Goal: Task Accomplishment & Management: Manage account settings

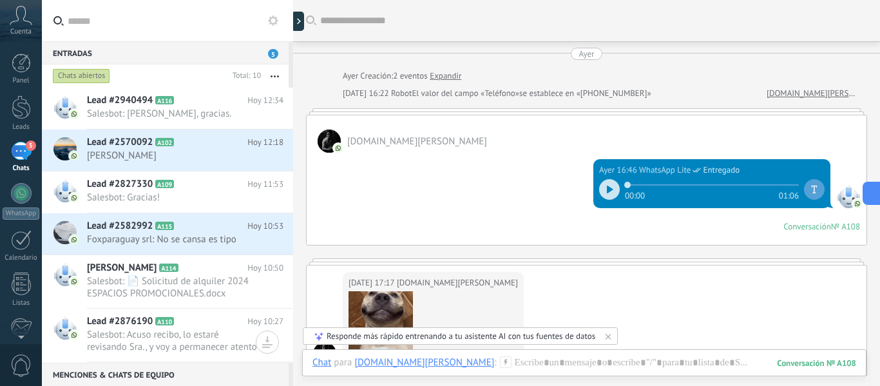
scroll to position [413, 0]
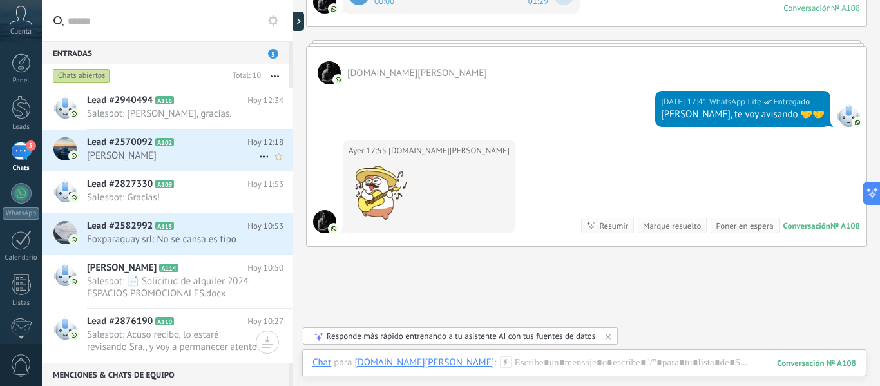
click at [260, 156] on use at bounding box center [264, 157] width 8 height 2
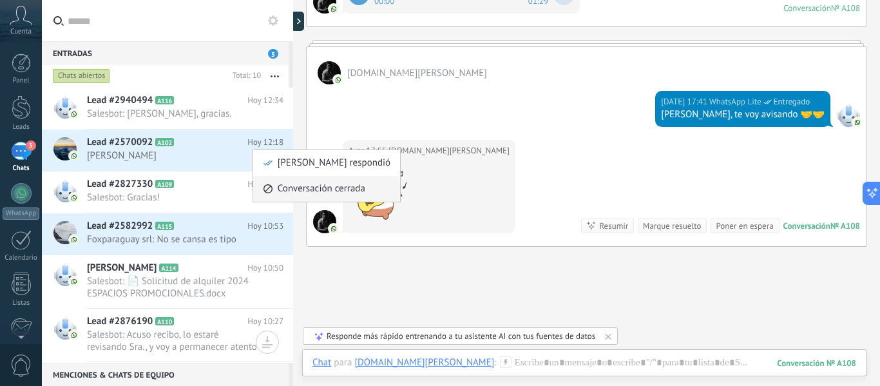
click at [290, 189] on span "Conversación cerrada" at bounding box center [322, 189] width 88 height 26
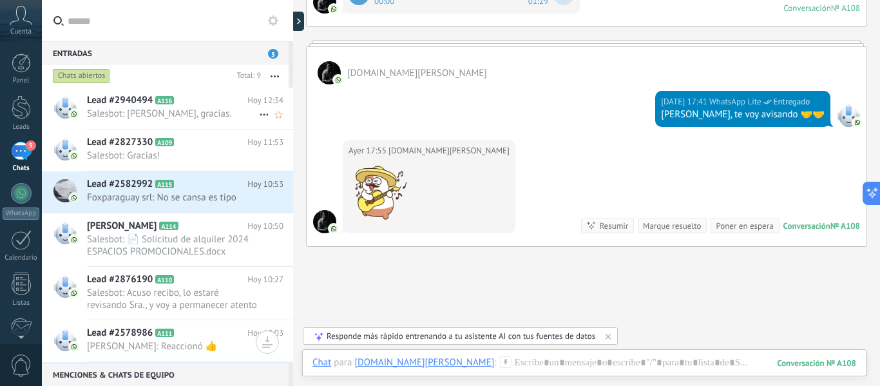
click at [263, 115] on use at bounding box center [264, 115] width 8 height 2
click at [303, 125] on span "Conversación cerrada" at bounding box center [322, 121] width 88 height 26
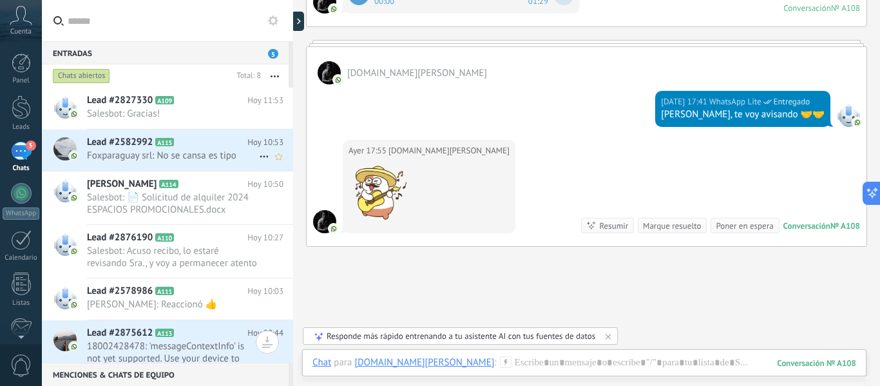
click at [260, 160] on icon at bounding box center [263, 156] width 15 height 15
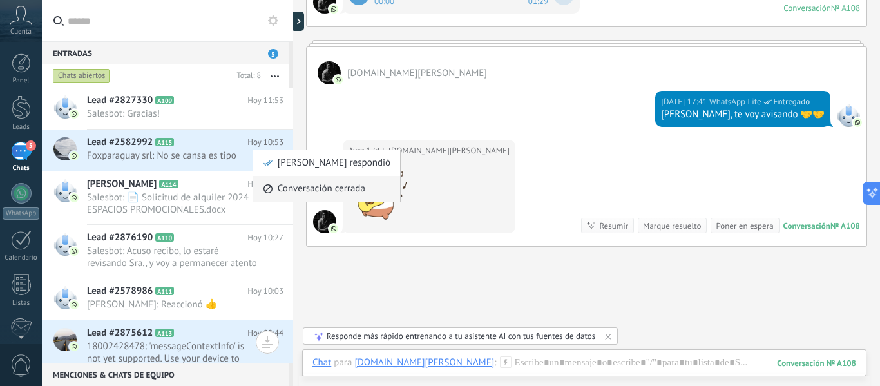
click at [285, 192] on span "Conversación cerrada" at bounding box center [322, 189] width 88 height 26
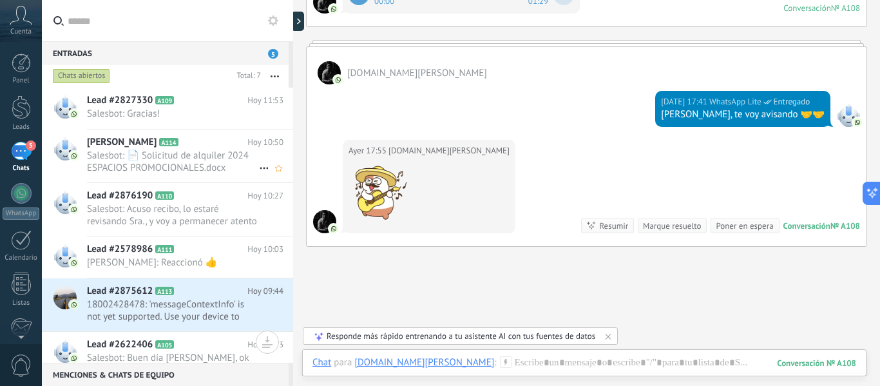
click at [261, 168] on icon at bounding box center [263, 167] width 15 height 15
click at [300, 170] on span "Conversación cerrada" at bounding box center [322, 175] width 88 height 26
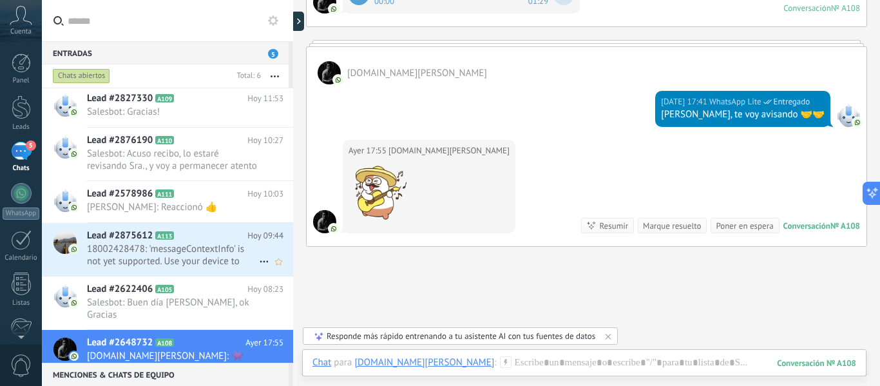
scroll to position [0, 0]
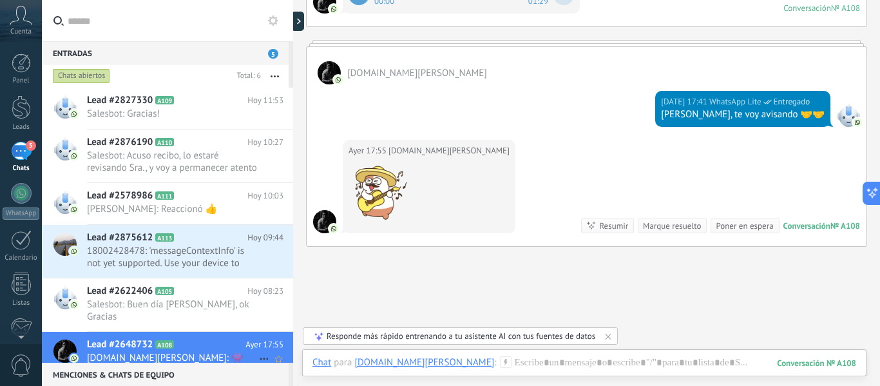
click at [258, 351] on icon at bounding box center [263, 358] width 15 height 15
click at [292, 359] on span "Conversación cerrada" at bounding box center [322, 363] width 88 height 26
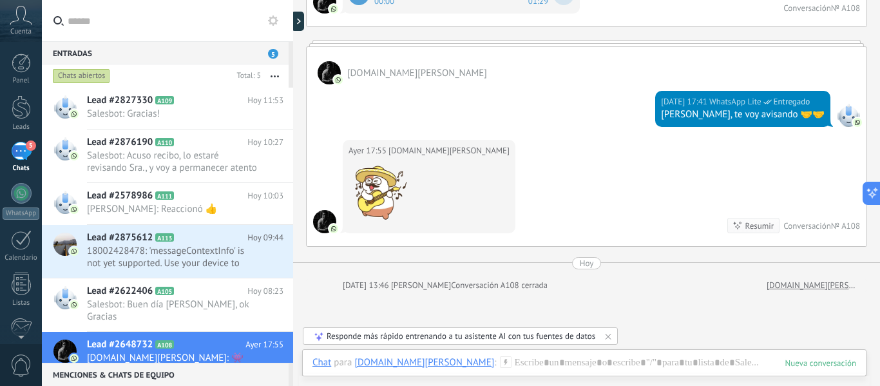
scroll to position [441, 0]
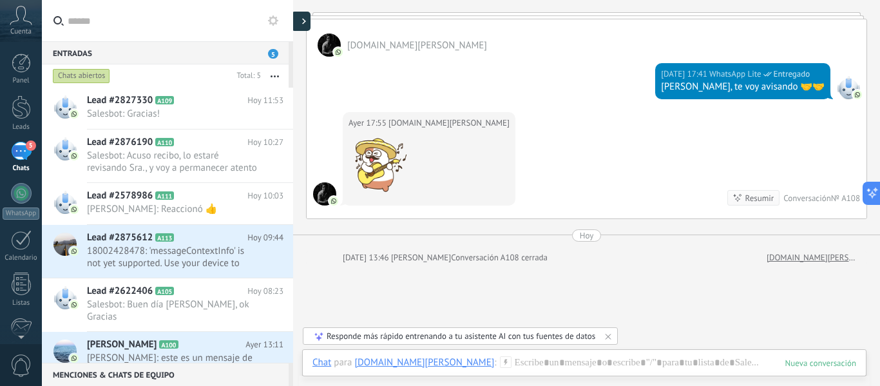
click at [305, 23] on icon at bounding box center [304, 21] width 4 height 6
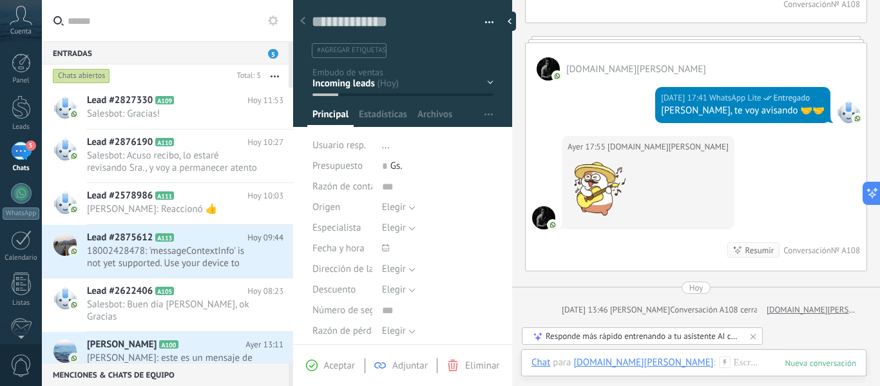
scroll to position [19, 0]
click at [512, 20] on div at bounding box center [512, 21] width 19 height 19
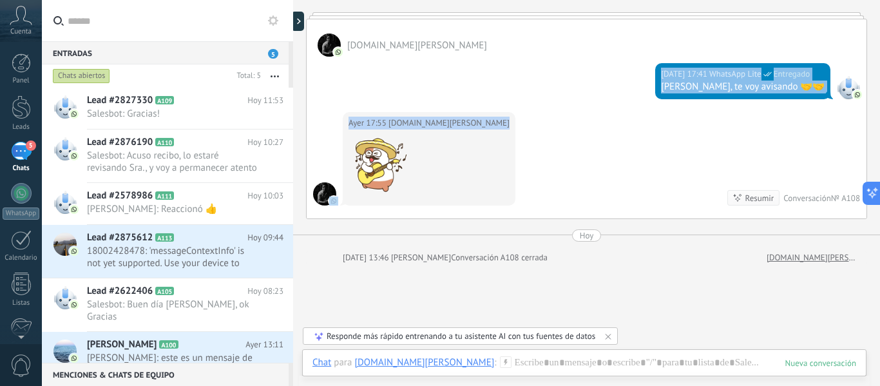
drag, startPoint x: 513, startPoint y: 58, endPoint x: 513, endPoint y: 129, distance: 71.5
click at [513, 129] on div "[DATE] 17:41 WhatsApp Lite Entregado [PERSON_NAME], te voy avisando 🤝🤝 [DATE] 1…" at bounding box center [587, 138] width 560 height 162
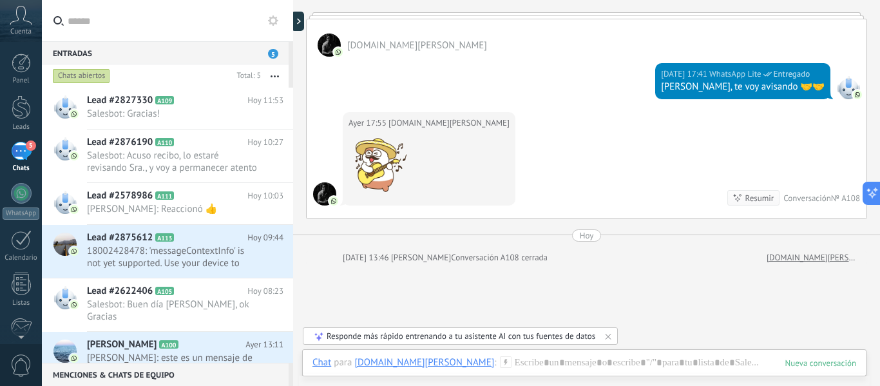
click at [856, 17] on div at bounding box center [586, 15] width 561 height 6
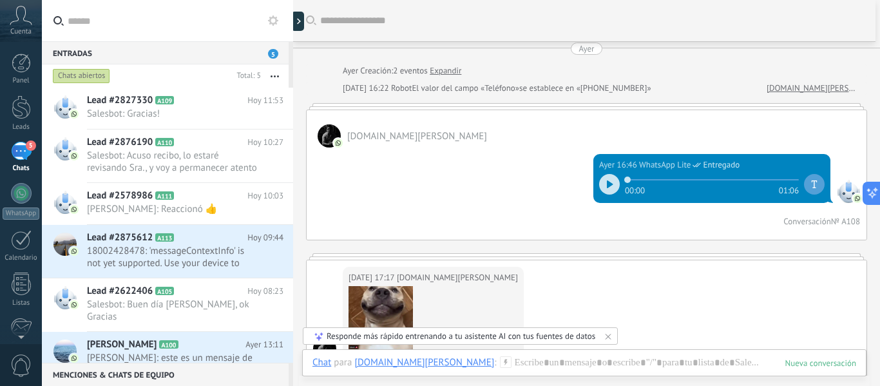
scroll to position [0, 0]
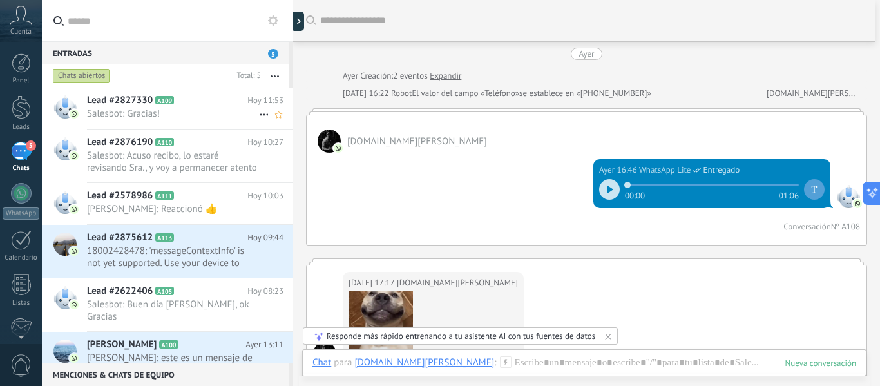
drag, startPoint x: 151, startPoint y: 113, endPoint x: 161, endPoint y: 109, distance: 10.2
click at [151, 113] on span "Salesbot: Gracias!" at bounding box center [173, 114] width 172 height 12
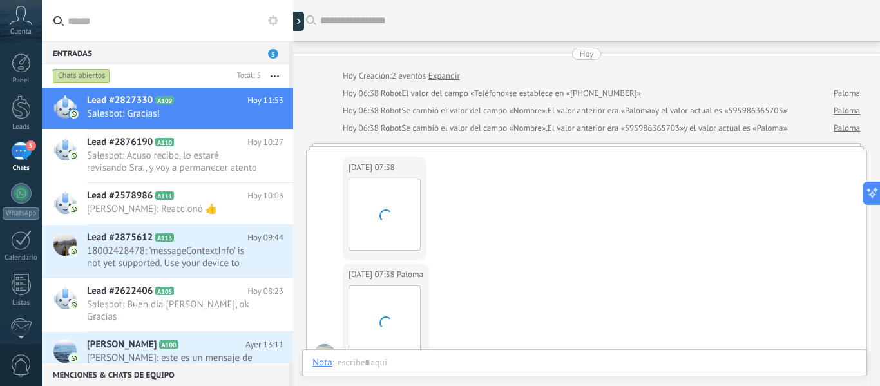
scroll to position [1491, 0]
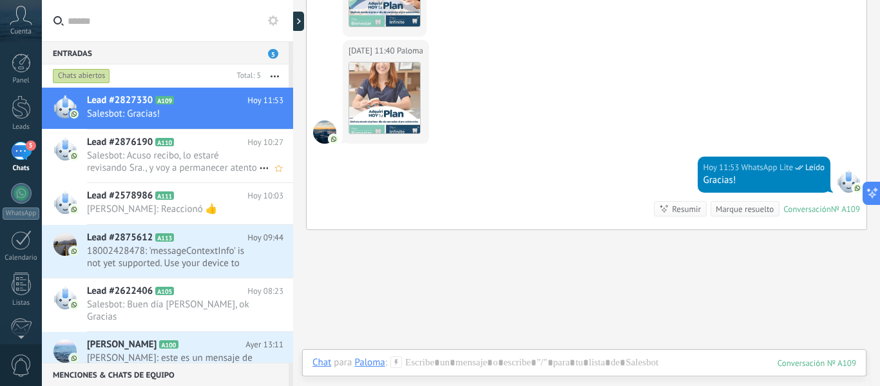
click at [138, 159] on span "Salesbot: Acuso recibo, lo estaré revisando Sra., y voy a permanecer atento a q…" at bounding box center [173, 161] width 172 height 24
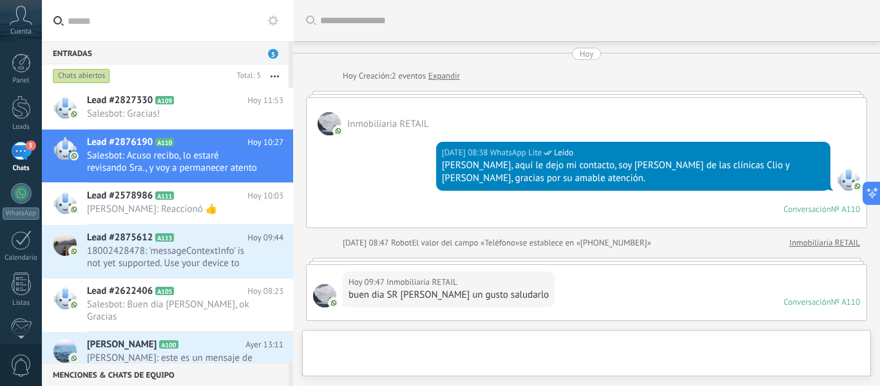
scroll to position [428, 0]
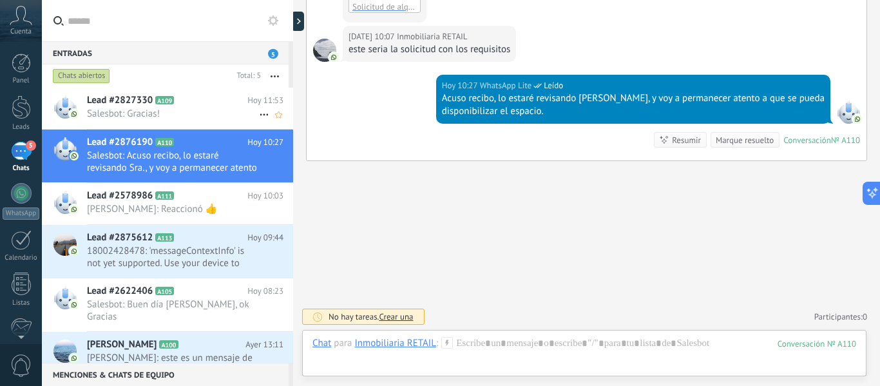
click at [130, 107] on div "Lead #2827330 A109 [DATE] 11:53 Salesbot: Gracias!" at bounding box center [190, 108] width 206 height 41
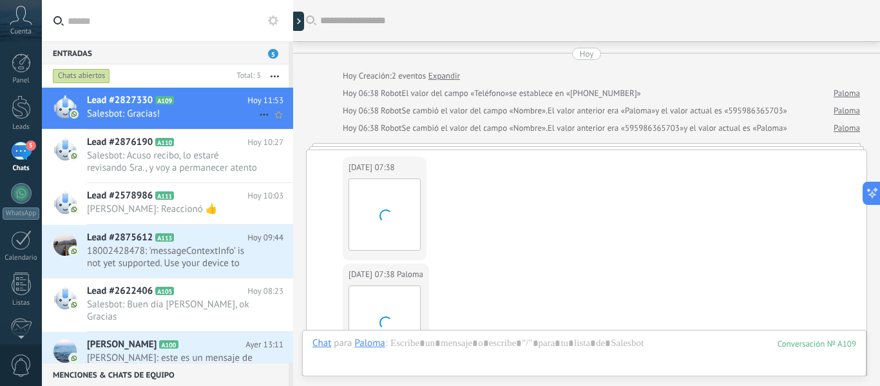
scroll to position [1560, 0]
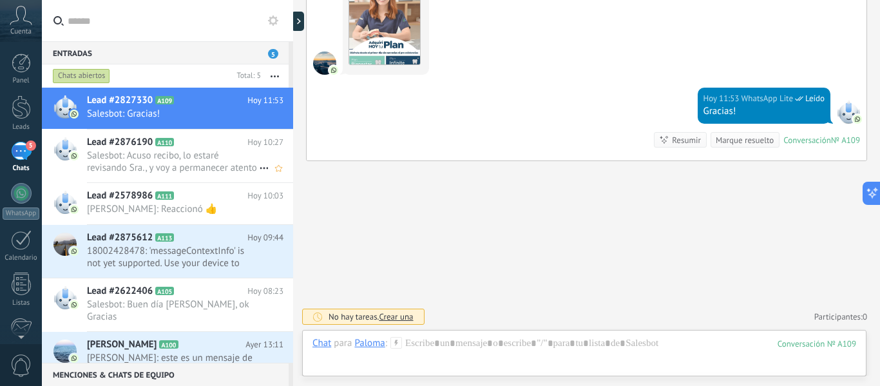
click at [152, 166] on span "Salesbot: Acuso recibo, lo estaré revisando Sra., y voy a permanecer atento a q…" at bounding box center [173, 161] width 172 height 24
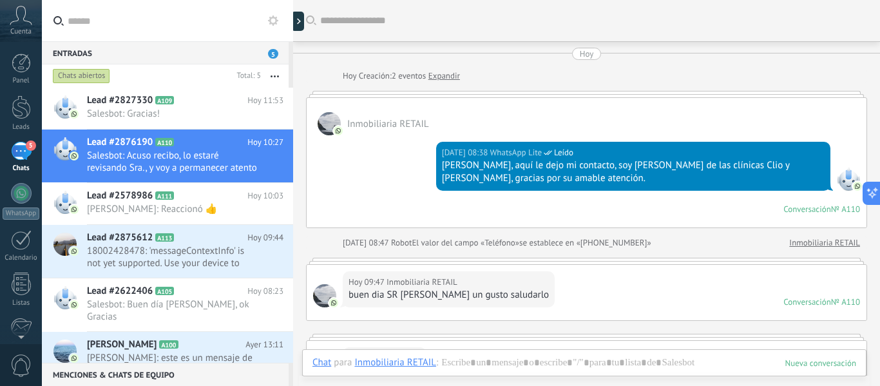
scroll to position [353, 0]
